Goal: Information Seeking & Learning: Check status

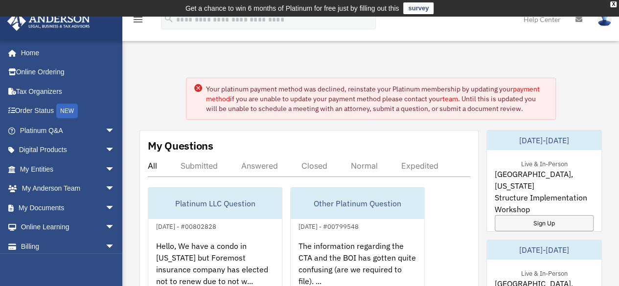
click at [503, 87] on link "payment method" at bounding box center [373, 94] width 334 height 19
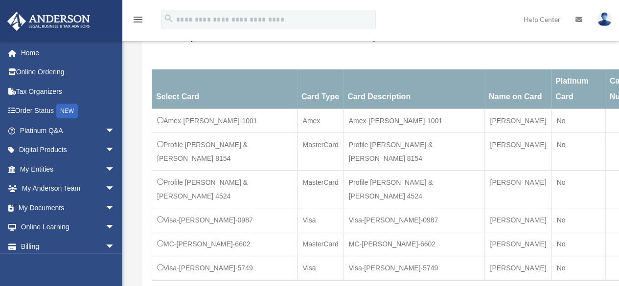
scroll to position [155, 0]
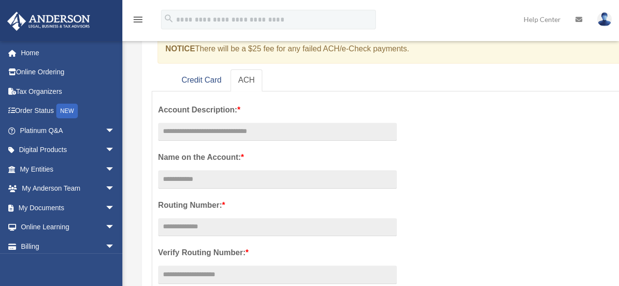
scroll to position [133, 0]
click at [191, 80] on link "Credit Card" at bounding box center [202, 82] width 56 height 22
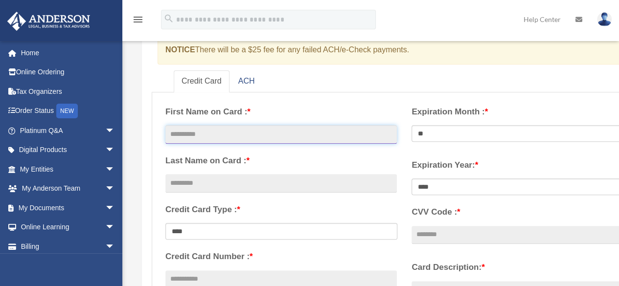
click at [315, 140] on input "text" at bounding box center [281, 134] width 232 height 19
type input "******"
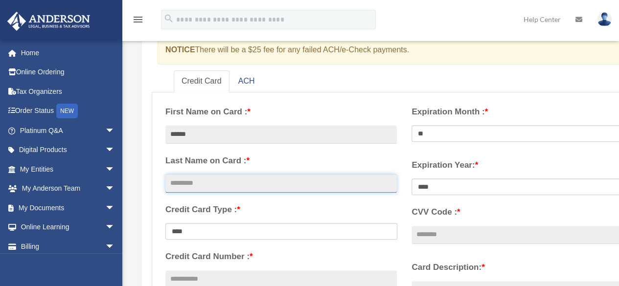
click at [262, 189] on input "text" at bounding box center [281, 183] width 232 height 19
type input "******"
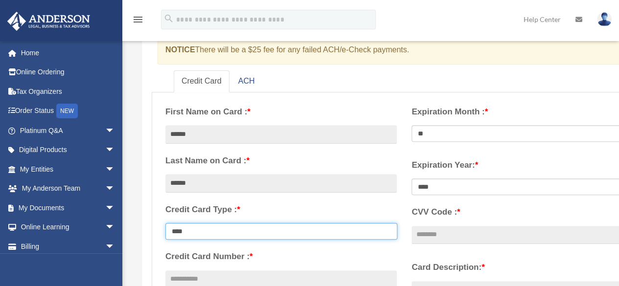
click at [264, 233] on select "**********" at bounding box center [281, 231] width 232 height 17
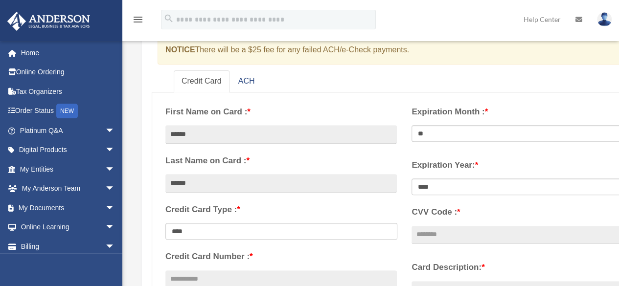
click at [343, 105] on label "First Name on Card : *" at bounding box center [281, 112] width 232 height 15
click at [0, 0] on input "Account Description: *" at bounding box center [0, 0] width 0 height 0
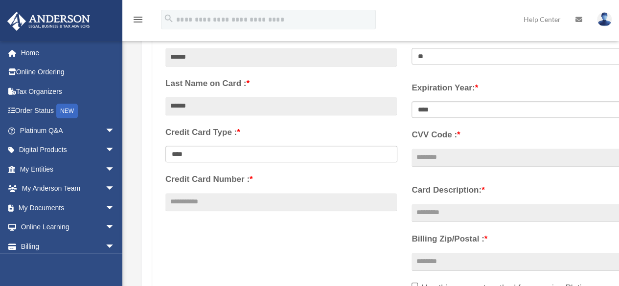
scroll to position [211, 0]
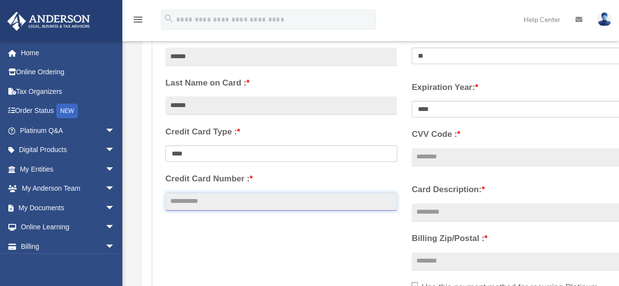
click at [284, 210] on input "Credit Card Number : *" at bounding box center [281, 202] width 232 height 19
type input "**********"
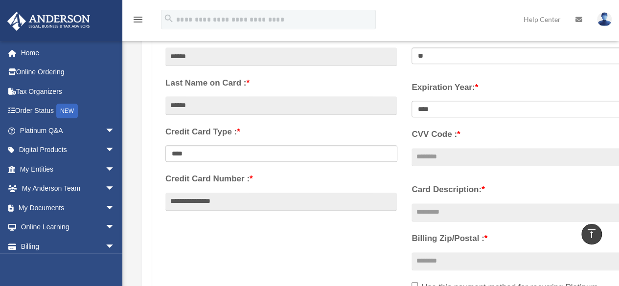
click at [396, 128] on label "Credit Card Type : *" at bounding box center [281, 132] width 232 height 15
click at [396, 145] on select "**********" at bounding box center [281, 153] width 232 height 17
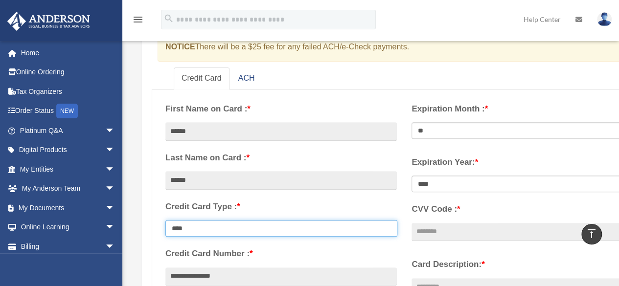
scroll to position [132, 0]
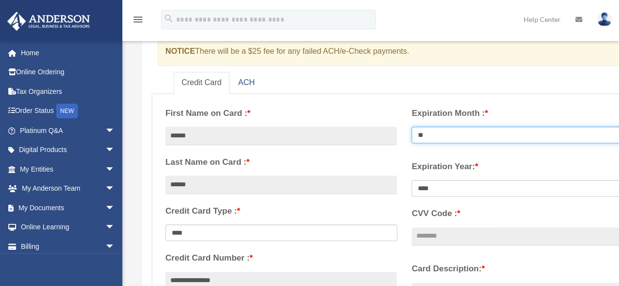
click at [498, 132] on select "** ** ** ** ** ** ** ** ** ** ** **" at bounding box center [528, 135] width 232 height 17
select select "**"
click at [412, 127] on select "** ** ** ** ** ** ** ** ** ** ** **" at bounding box center [528, 135] width 232 height 17
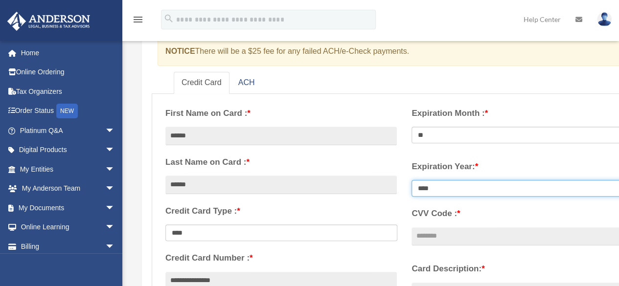
click at [496, 181] on select "**** **** **** **** **** **** **** **** ****" at bounding box center [528, 188] width 232 height 17
select select "****"
click at [412, 180] on select "**** **** **** **** **** **** **** **** ****" at bounding box center [528, 188] width 232 height 17
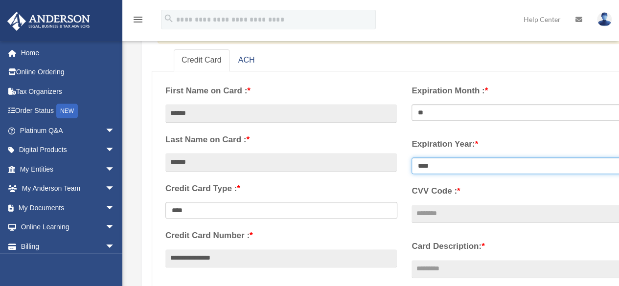
scroll to position [163, 0]
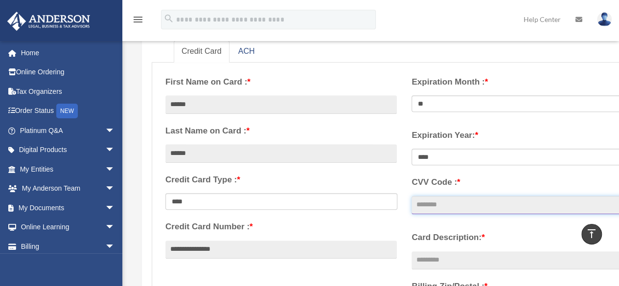
click at [475, 211] on input "CVV Code : *" at bounding box center [528, 205] width 232 height 19
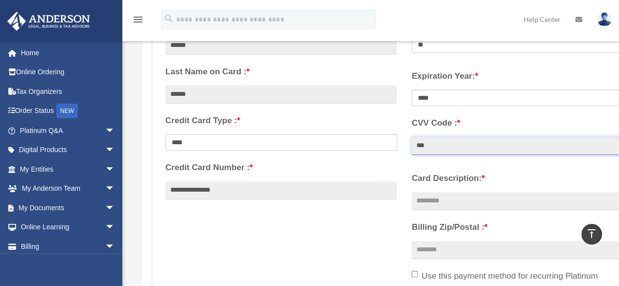
scroll to position [234, 0]
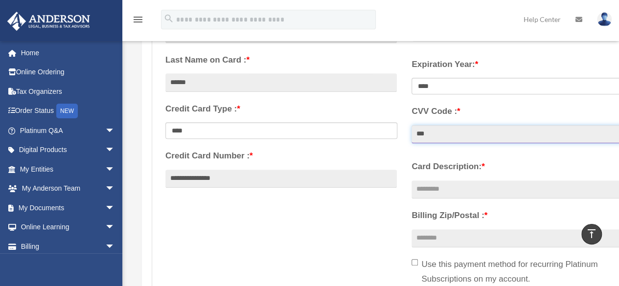
type input "***"
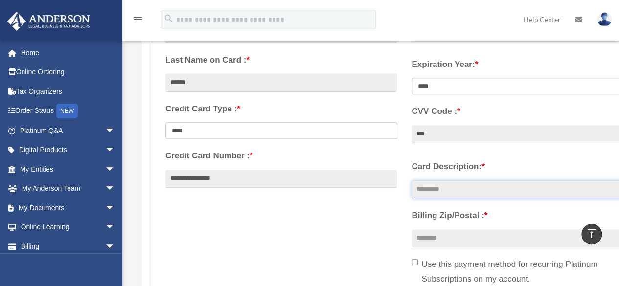
click at [468, 196] on input "Card Description: *" at bounding box center [528, 190] width 232 height 19
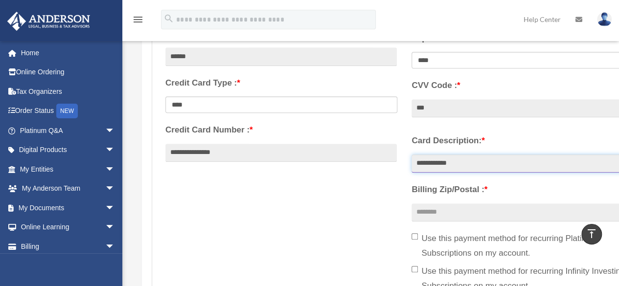
scroll to position [263, 0]
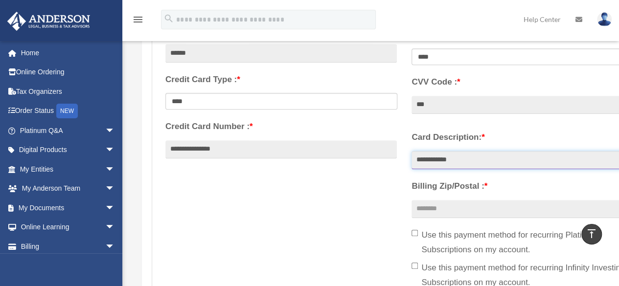
type input "**********"
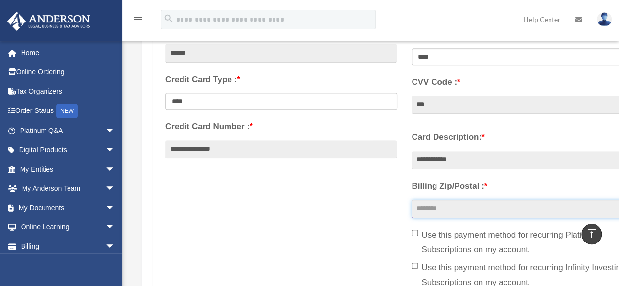
click at [463, 216] on input "Billing Zip/Postal : *" at bounding box center [528, 209] width 232 height 19
type input "*****"
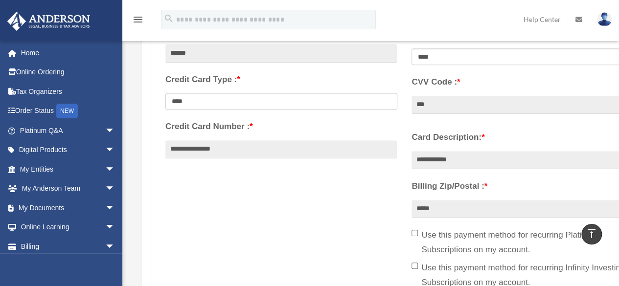
click at [334, 231] on div "**********" at bounding box center [404, 131] width 493 height 327
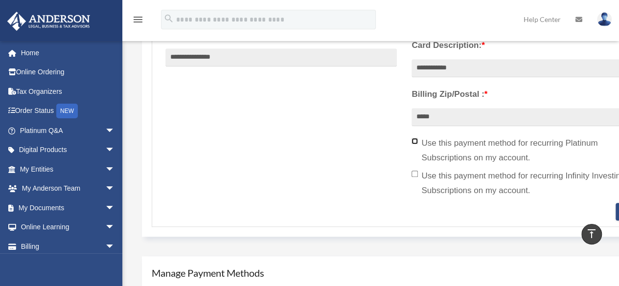
scroll to position [357, 0]
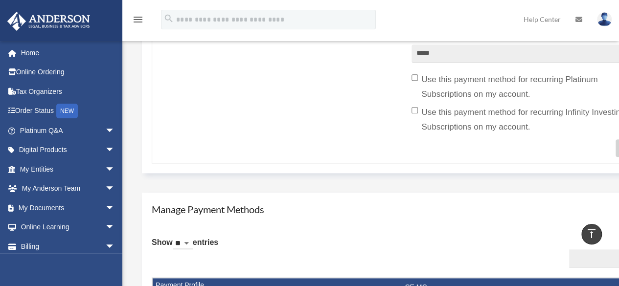
scroll to position [168, 0]
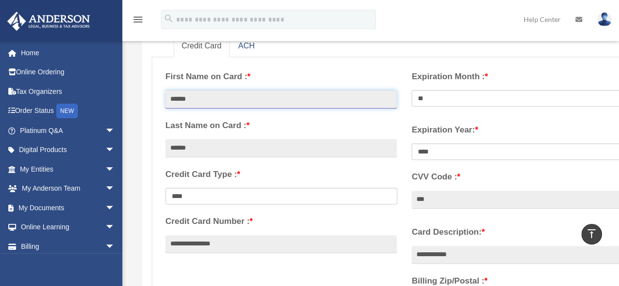
click at [292, 94] on input "******" at bounding box center [281, 99] width 232 height 19
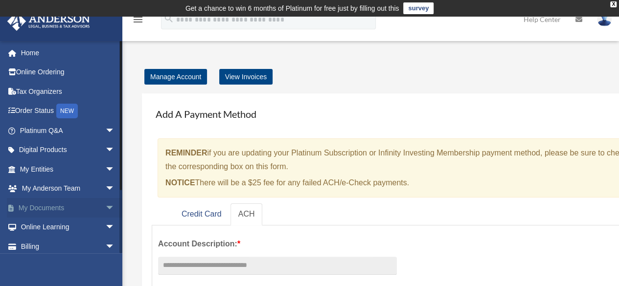
click at [105, 205] on span "arrow_drop_down" at bounding box center [115, 208] width 20 height 20
click at [44, 228] on link "Box" at bounding box center [72, 228] width 116 height 20
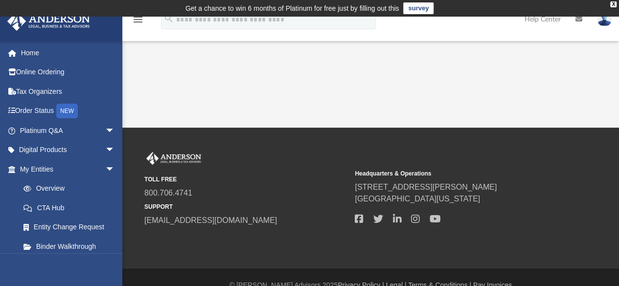
click at [44, 228] on link "Entity Change Request" at bounding box center [72, 228] width 116 height 20
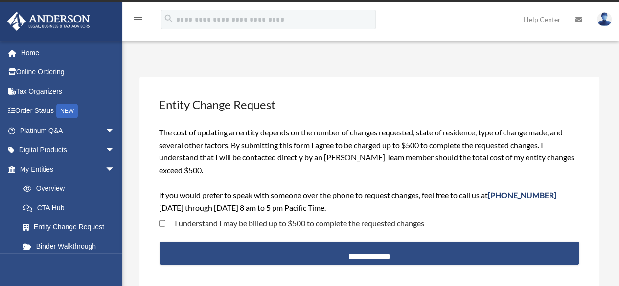
scroll to position [15, 0]
click at [97, 183] on link "Overview" at bounding box center [72, 189] width 116 height 20
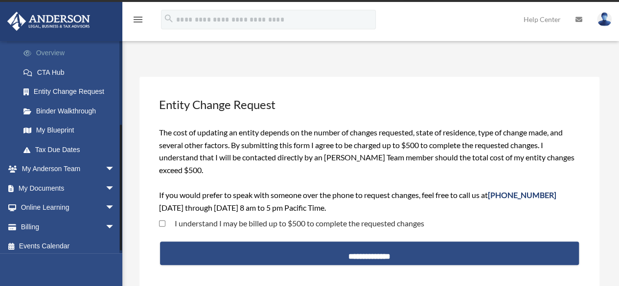
scroll to position [140, 0]
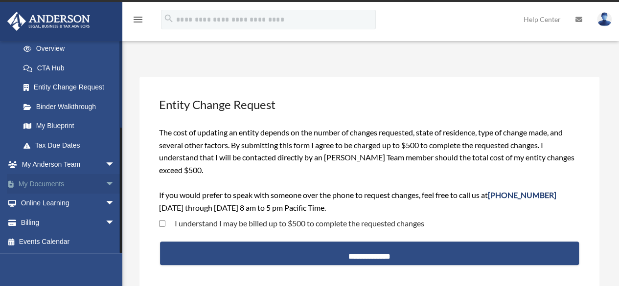
click at [110, 188] on span "arrow_drop_down" at bounding box center [115, 184] width 20 height 20
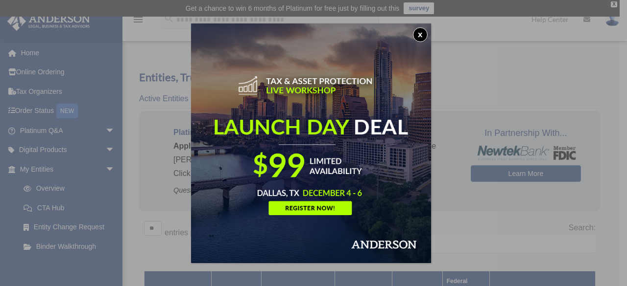
click at [418, 35] on button "x" at bounding box center [420, 34] width 15 height 15
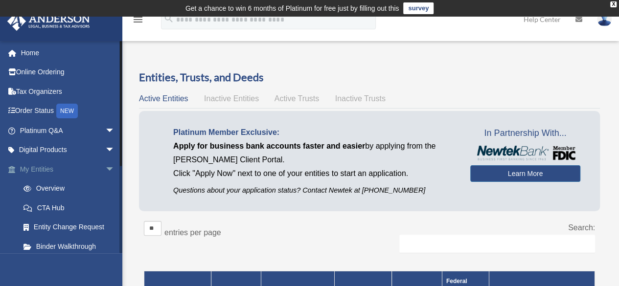
click at [105, 175] on span "arrow_drop_down" at bounding box center [115, 170] width 20 height 20
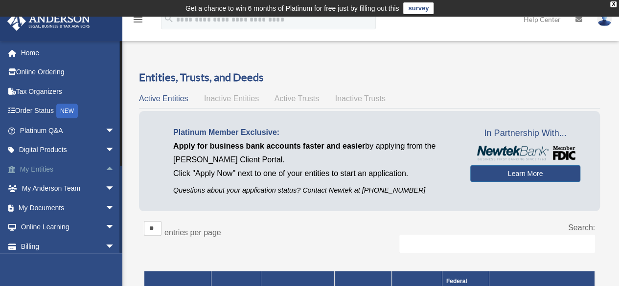
click at [105, 172] on span "arrow_drop_up" at bounding box center [115, 170] width 20 height 20
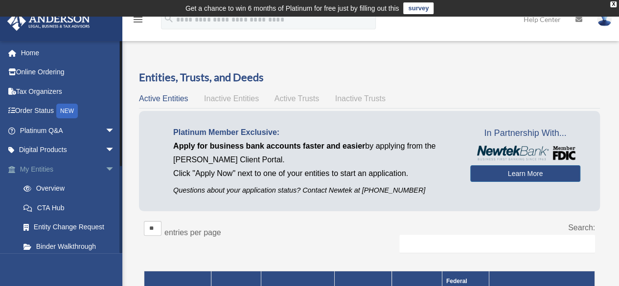
click at [105, 174] on span "arrow_drop_down" at bounding box center [115, 170] width 20 height 20
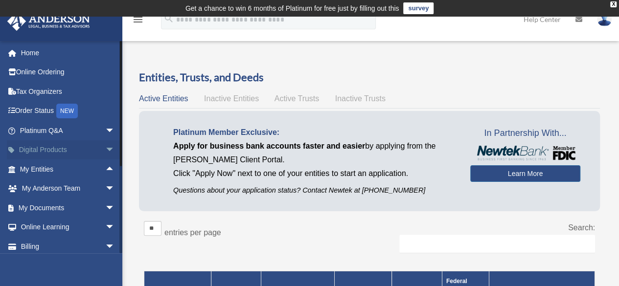
click at [105, 154] on span "arrow_drop_down" at bounding box center [115, 151] width 20 height 20
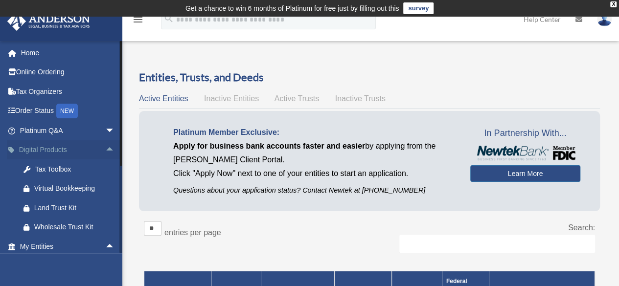
click at [106, 152] on span "arrow_drop_up" at bounding box center [115, 151] width 20 height 20
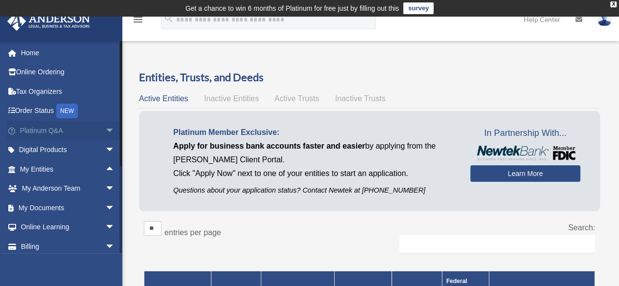
click at [105, 133] on span "arrow_drop_down" at bounding box center [115, 131] width 20 height 20
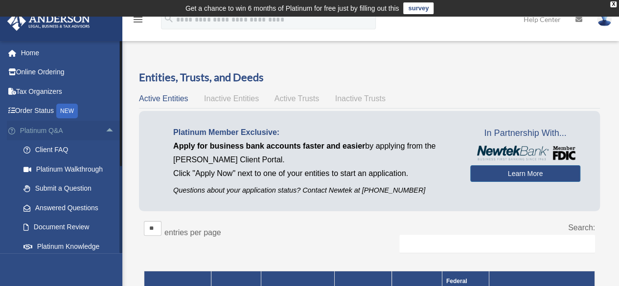
click at [105, 135] on span "arrow_drop_up" at bounding box center [115, 131] width 20 height 20
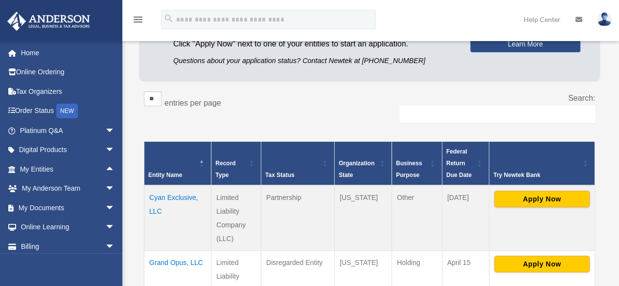
scroll to position [118, 0]
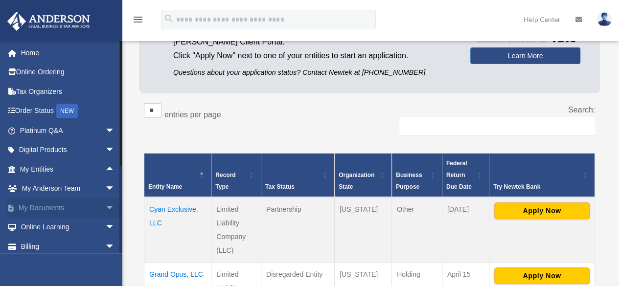
click at [105, 207] on span "arrow_drop_down" at bounding box center [115, 208] width 20 height 20
click at [43, 227] on link "Box" at bounding box center [72, 228] width 116 height 20
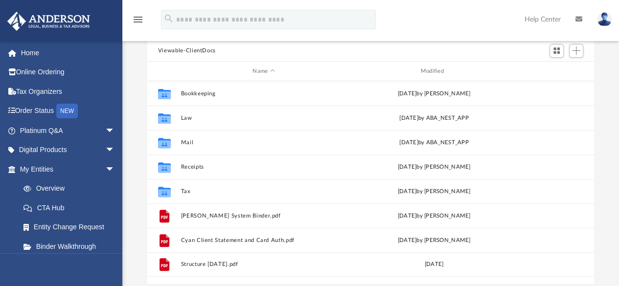
scroll to position [100, 0]
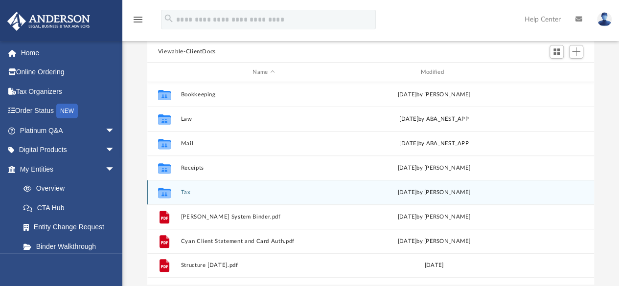
click at [184, 190] on button "Tax" at bounding box center [264, 192] width 166 height 6
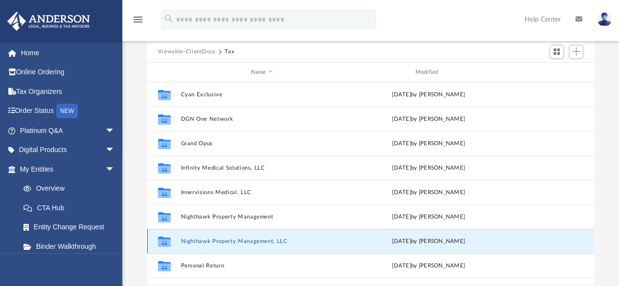
click at [249, 240] on button "Nighthawk Property Management, LLC" at bounding box center [262, 241] width 163 height 6
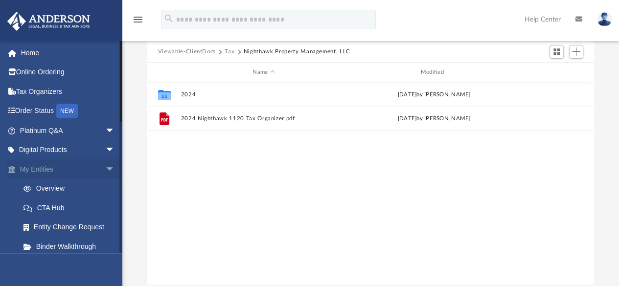
click at [105, 168] on span "arrow_drop_down" at bounding box center [115, 170] width 20 height 20
click at [82, 208] on link "My Anderson Team" at bounding box center [72, 208] width 116 height 20
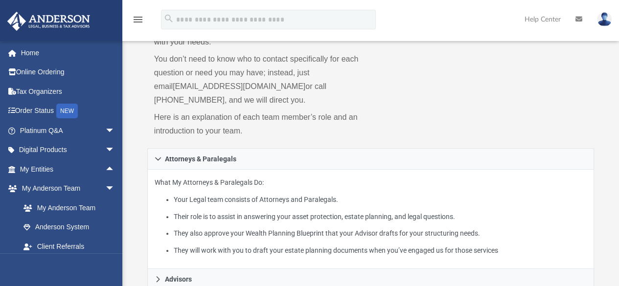
click at [446, 128] on div "Who is on my team and who will I work with: While a client of Anderson you will…" at bounding box center [371, 61] width 448 height 176
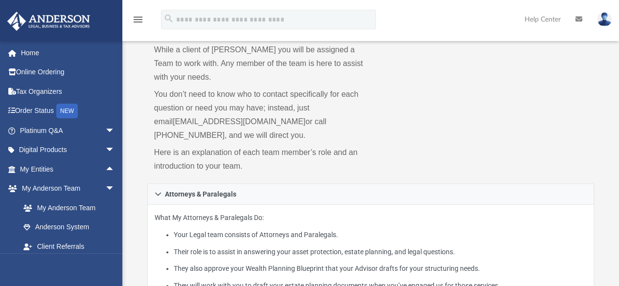
scroll to position [79, 0]
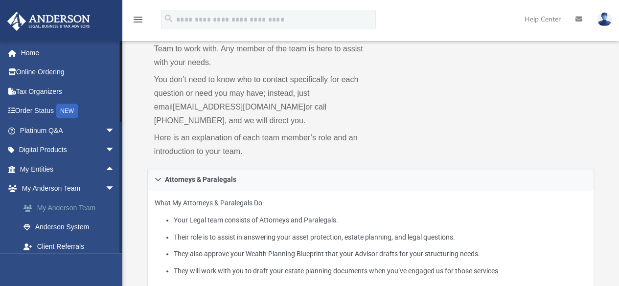
click at [57, 209] on link "My Anderson Team" at bounding box center [72, 208] width 116 height 20
click at [29, 207] on span at bounding box center [33, 208] width 8 height 7
click at [40, 54] on link "Home" at bounding box center [68, 53] width 123 height 20
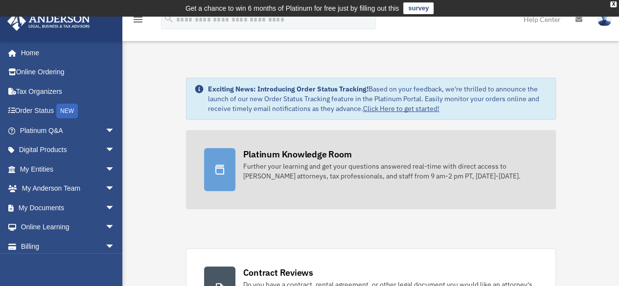
click at [325, 154] on div "Platinum Knowledge Room" at bounding box center [297, 154] width 109 height 12
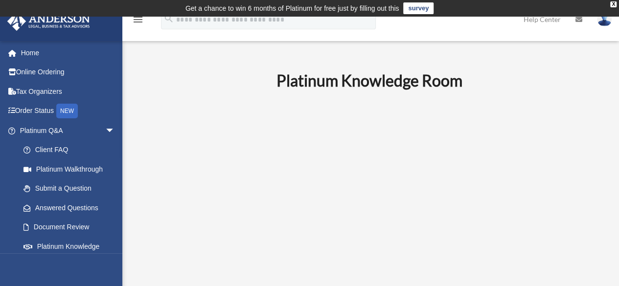
click at [559, 194] on p at bounding box center [370, 188] width 460 height 170
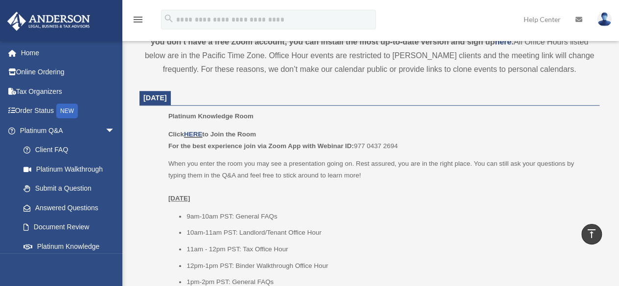
scroll to position [376, 0]
click at [196, 132] on link "HERE" at bounding box center [193, 133] width 18 height 7
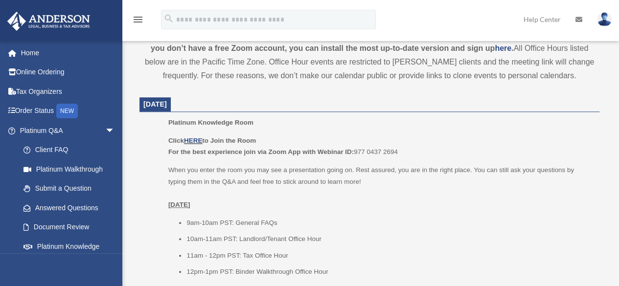
scroll to position [374, 0]
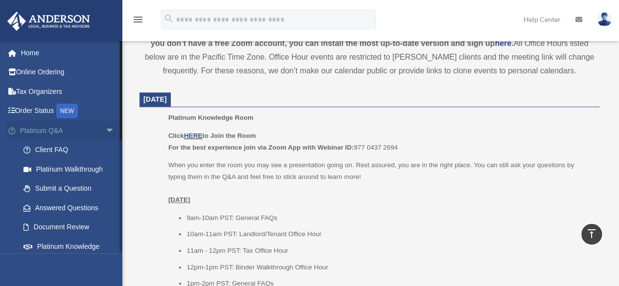
click at [105, 130] on span "arrow_drop_down" at bounding box center [115, 131] width 20 height 20
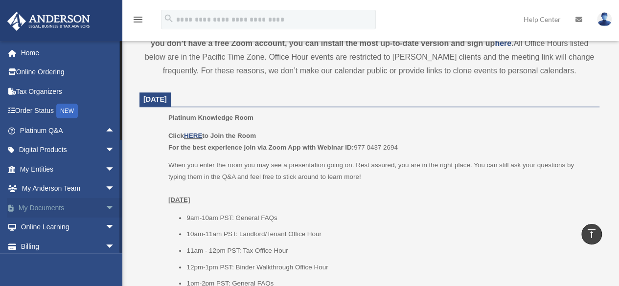
click at [105, 209] on span "arrow_drop_down" at bounding box center [115, 208] width 20 height 20
click at [32, 231] on span at bounding box center [32, 227] width 6 height 7
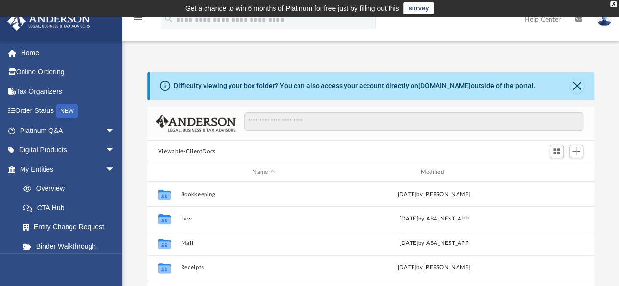
click at [32, 231] on span at bounding box center [31, 227] width 5 height 7
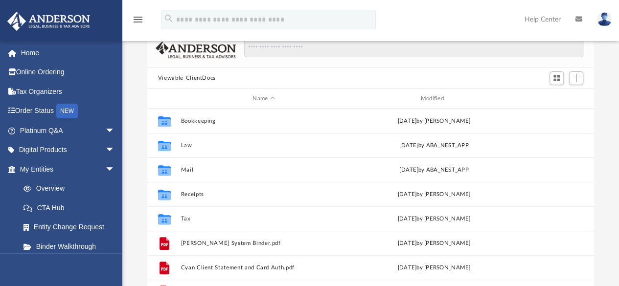
scroll to position [88, 0]
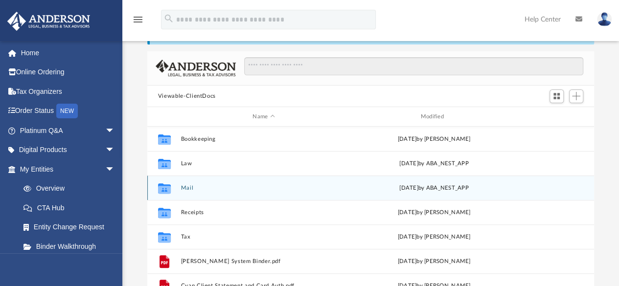
scroll to position [215, 440]
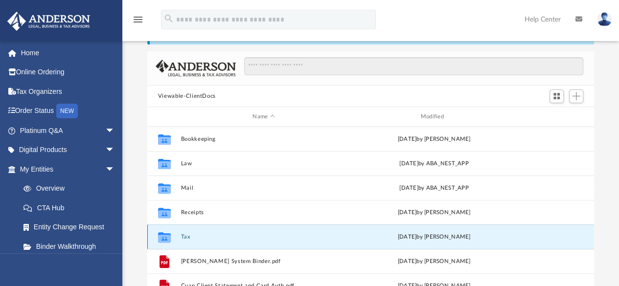
click at [182, 235] on button "Tax" at bounding box center [264, 237] width 166 height 6
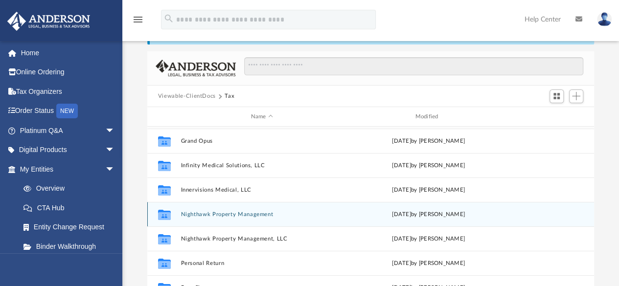
scroll to position [75, 0]
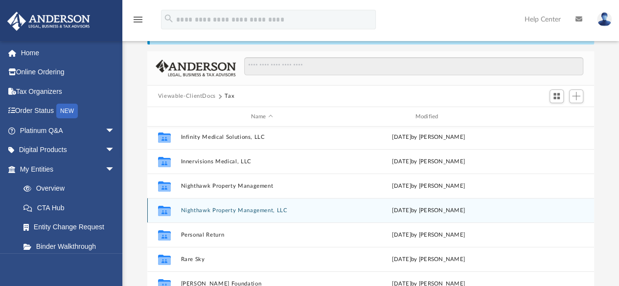
click at [243, 210] on button "Nighthawk Property Management, LLC" at bounding box center [262, 211] width 163 height 6
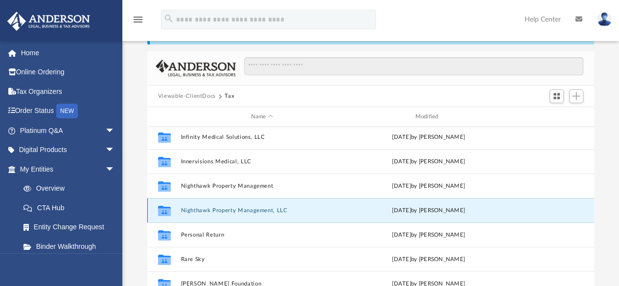
click at [243, 210] on button "Nighthawk Property Management, LLC" at bounding box center [262, 211] width 163 height 6
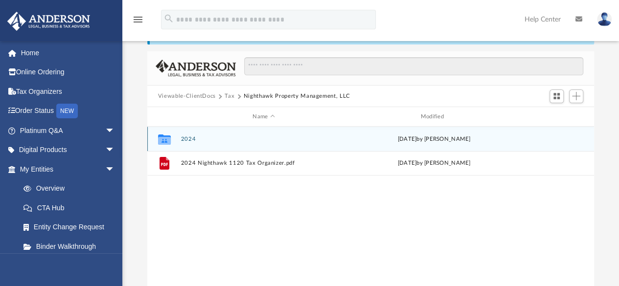
click at [174, 138] on div "Collaborated Folder" at bounding box center [164, 140] width 24 height 16
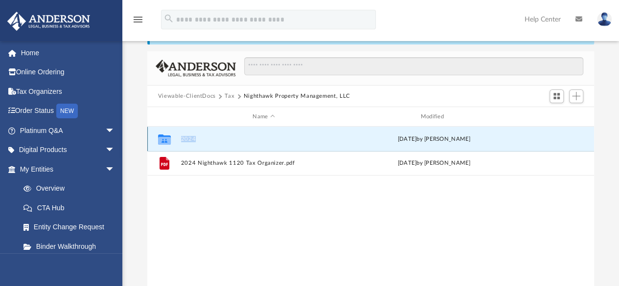
click at [186, 138] on button "2024" at bounding box center [264, 139] width 166 height 6
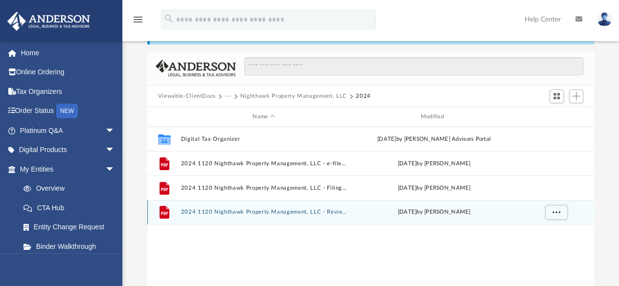
click at [244, 209] on div "File 2024 1120 Nighthawk Property Management, LLC - Review Copy.pdf [DATE] by […" at bounding box center [370, 212] width 447 height 24
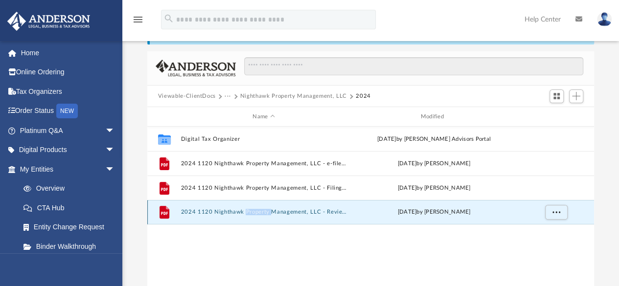
click at [244, 209] on div "File 2024 1120 Nighthawk Property Management, LLC - Review Copy.pdf [DATE] by […" at bounding box center [370, 212] width 447 height 24
click at [561, 214] on button "More options" at bounding box center [556, 212] width 23 height 15
click at [543, 232] on li "Preview" at bounding box center [547, 232] width 28 height 10
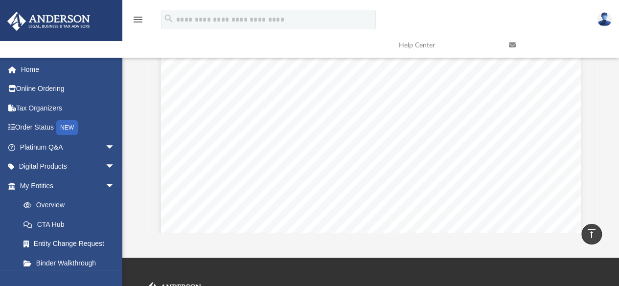
scroll to position [22886, 0]
click at [374, 128] on span "REVIEW" at bounding box center [366, 127] width 144 height 172
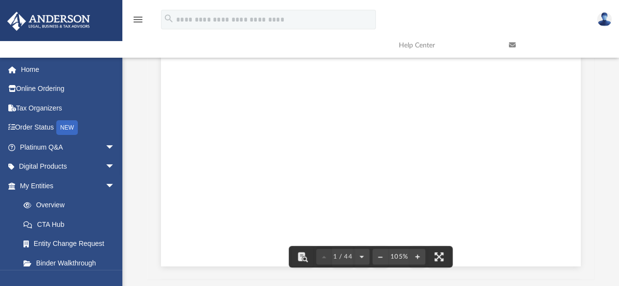
scroll to position [0, 0]
